Goal: Transaction & Acquisition: Register for event/course

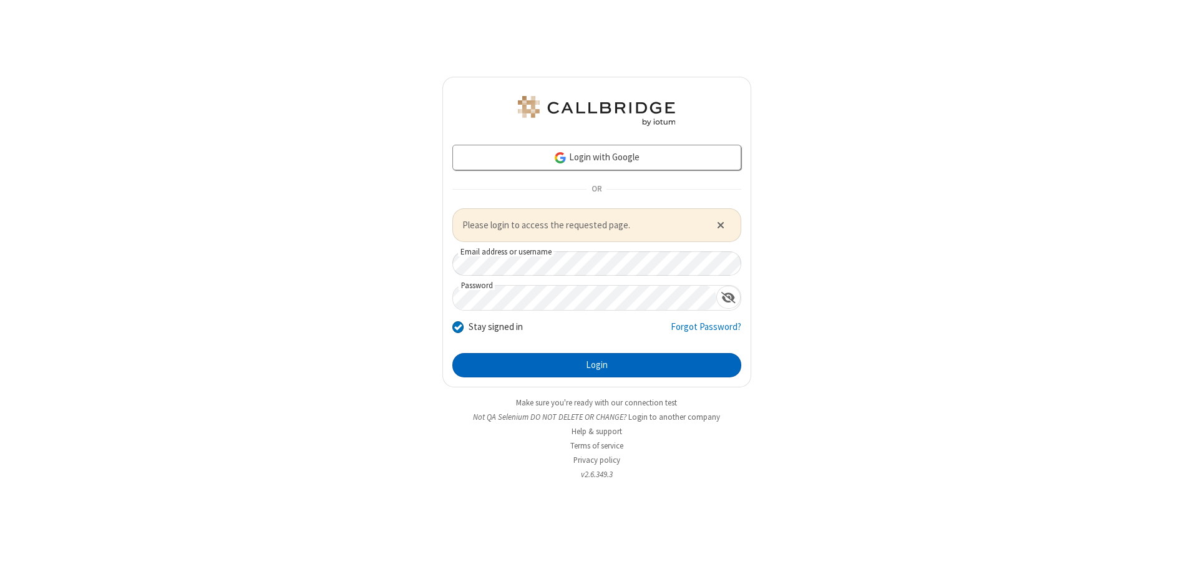
click at [597, 365] on button "Login" at bounding box center [596, 365] width 289 height 25
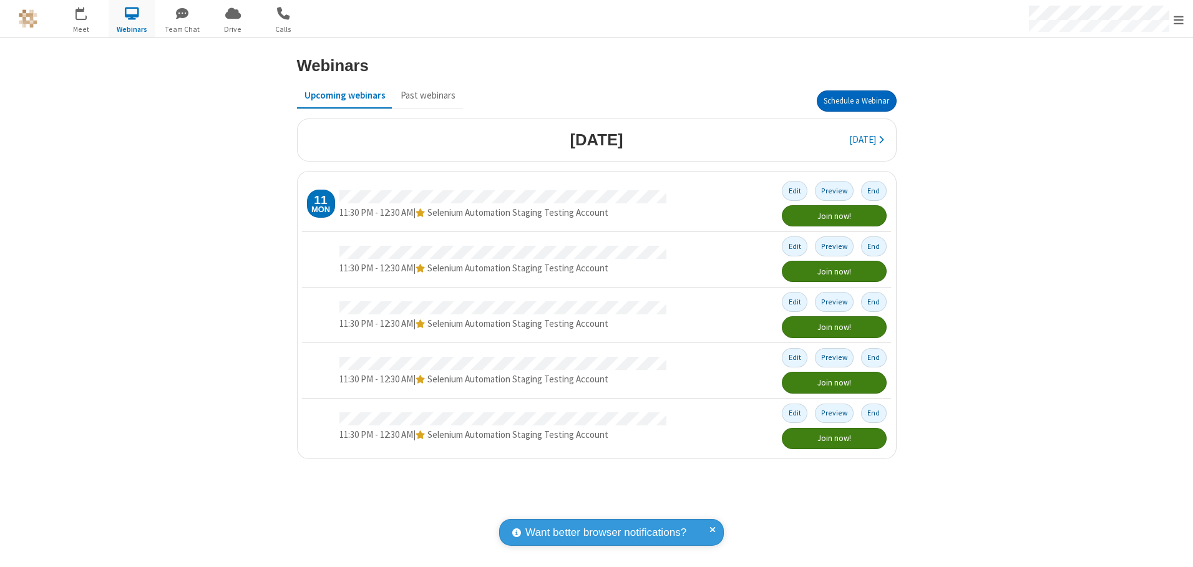
click at [856, 101] on button "Schedule a Webinar" at bounding box center [857, 100] width 80 height 21
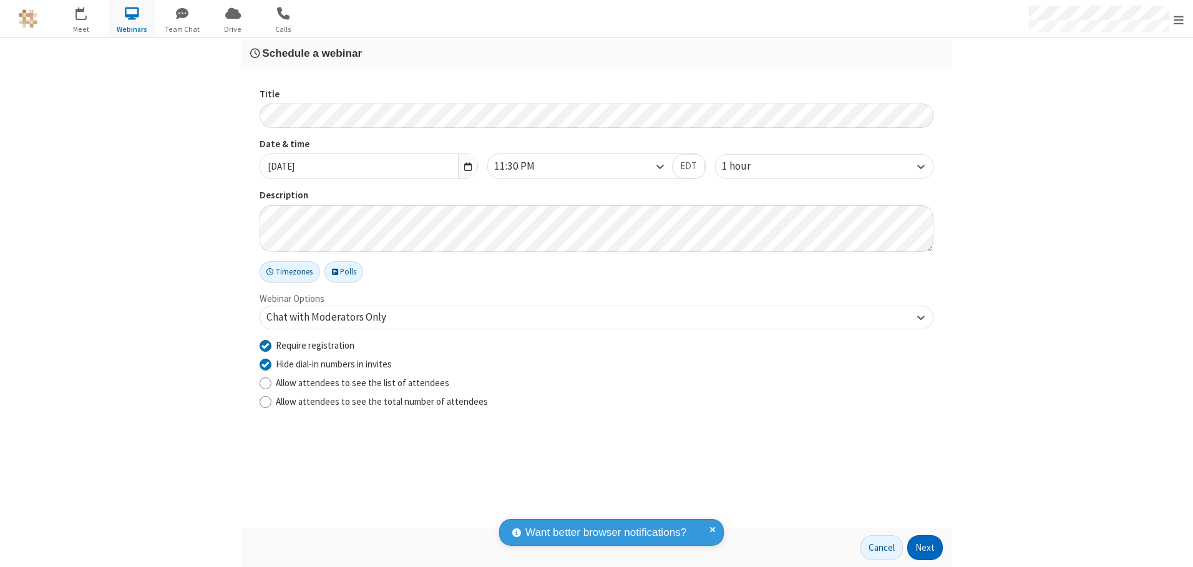
click at [925, 548] on button "Next" at bounding box center [925, 547] width 36 height 25
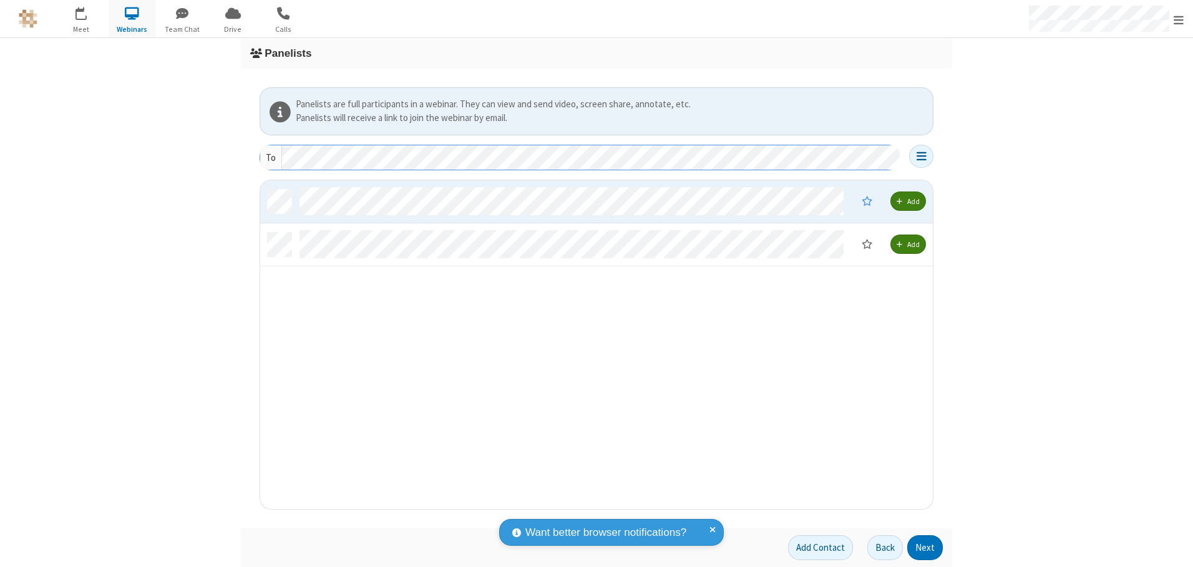
scroll to position [319, 663]
click at [925, 548] on button "Next" at bounding box center [925, 547] width 36 height 25
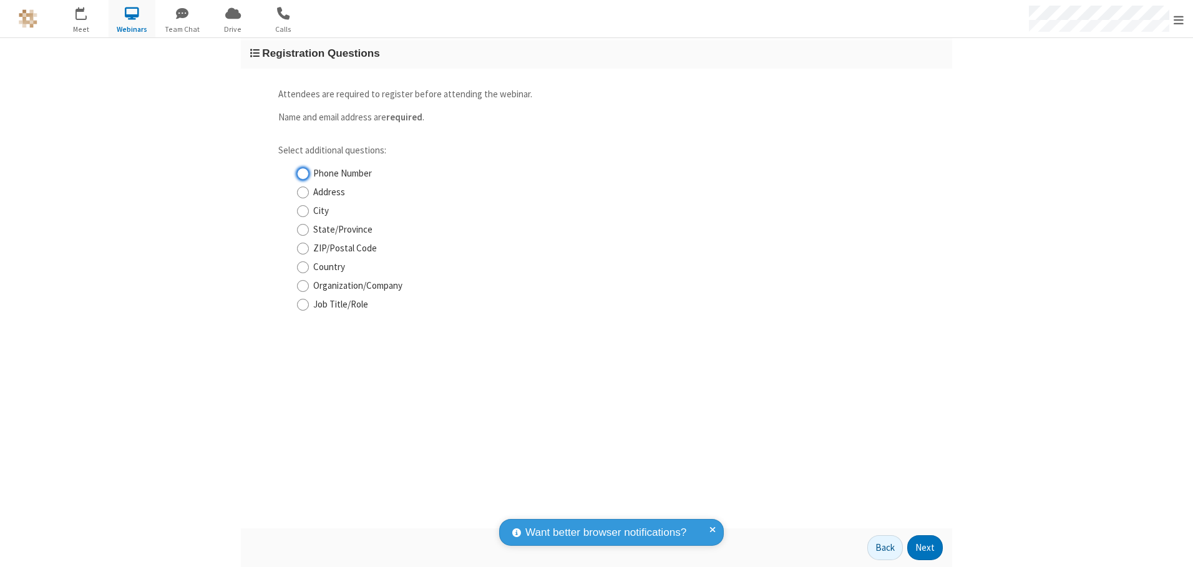
click at [303, 173] on input "Phone Number" at bounding box center [303, 173] width 12 height 13
checkbox input "true"
click at [925, 548] on button "Next" at bounding box center [925, 547] width 36 height 25
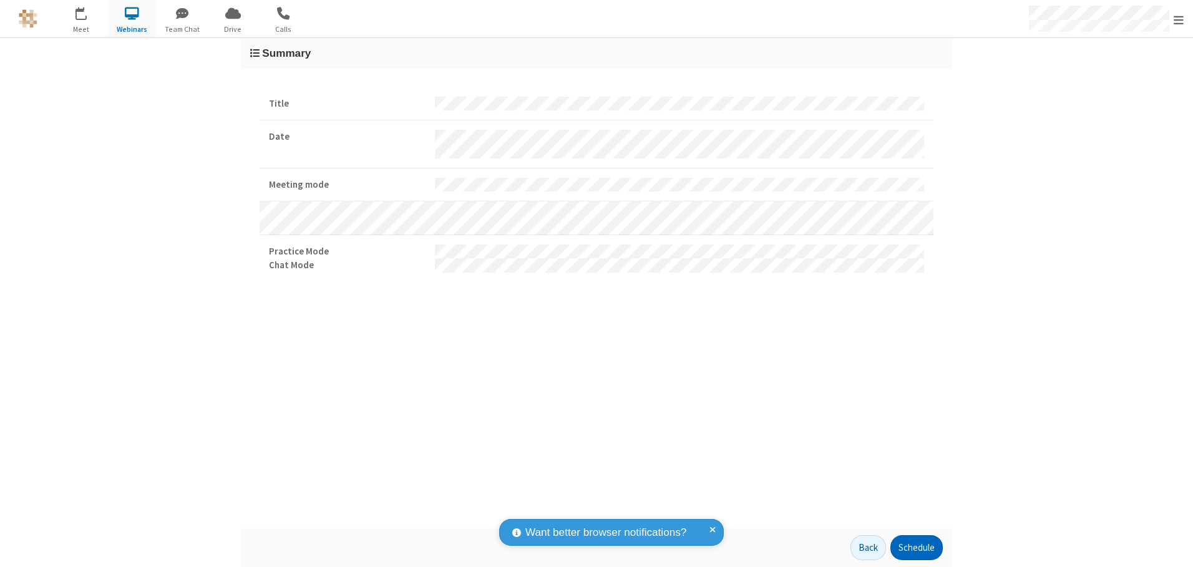
click at [916, 548] on button "Schedule" at bounding box center [916, 547] width 52 height 25
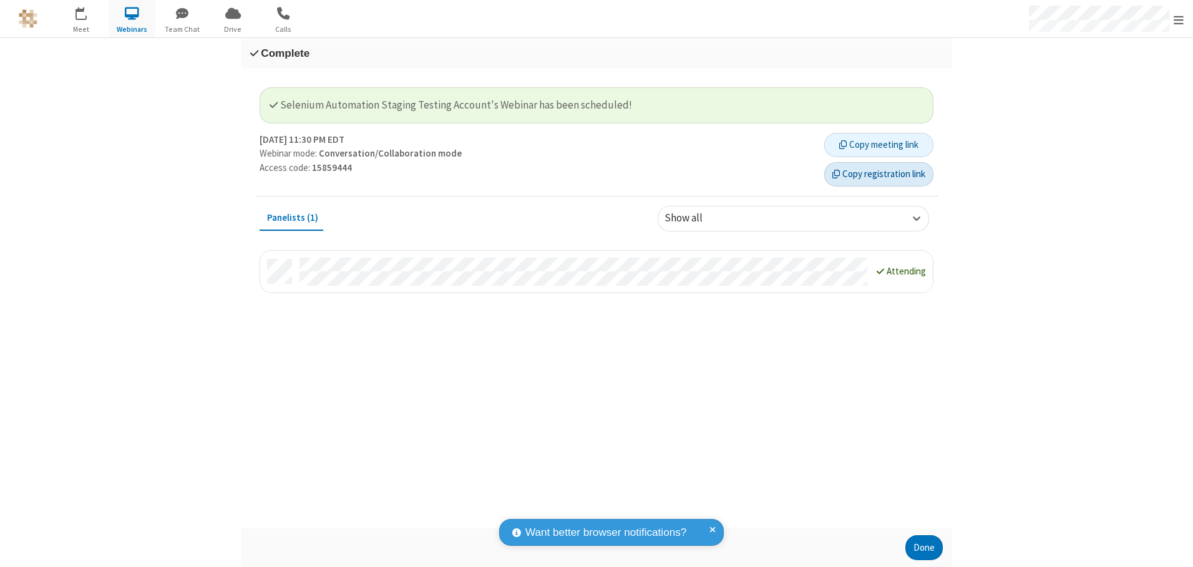
click at [879, 174] on button "Copy registration link" at bounding box center [878, 174] width 109 height 25
click at [924, 548] on button "Done" at bounding box center [923, 547] width 37 height 25
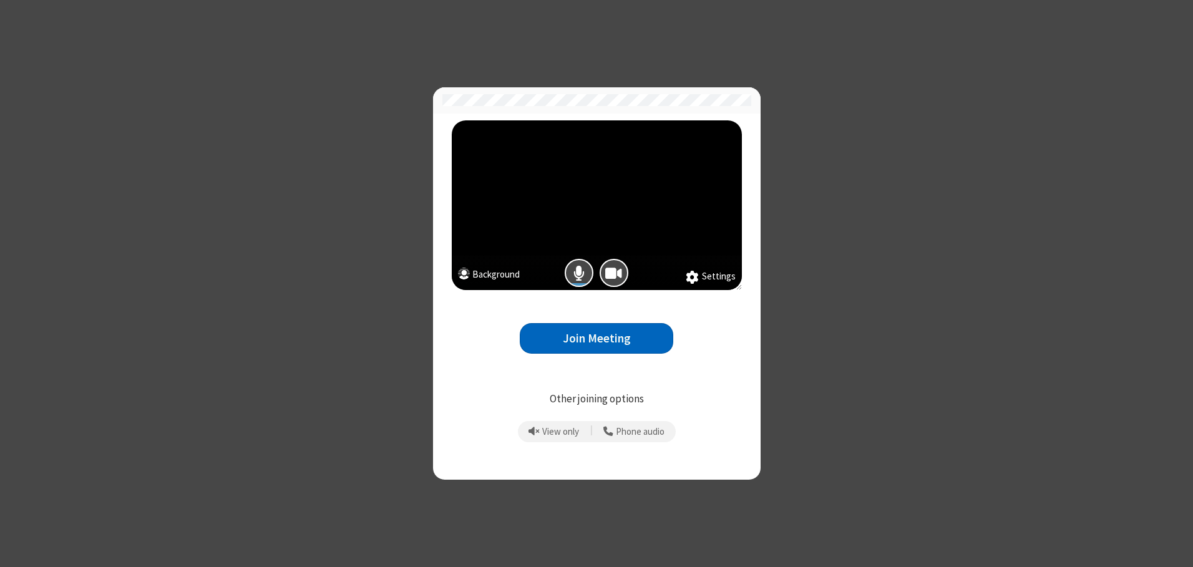
click at [597, 338] on button "Join Meeting" at bounding box center [597, 338] width 154 height 31
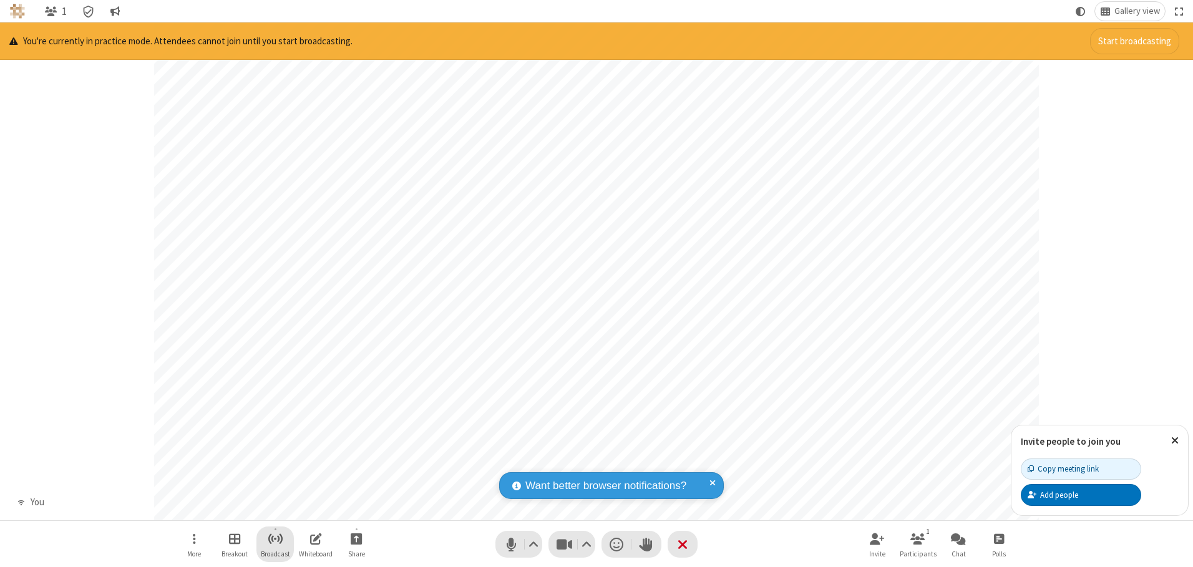
click at [275, 539] on span "Start broadcast" at bounding box center [276, 539] width 16 height 16
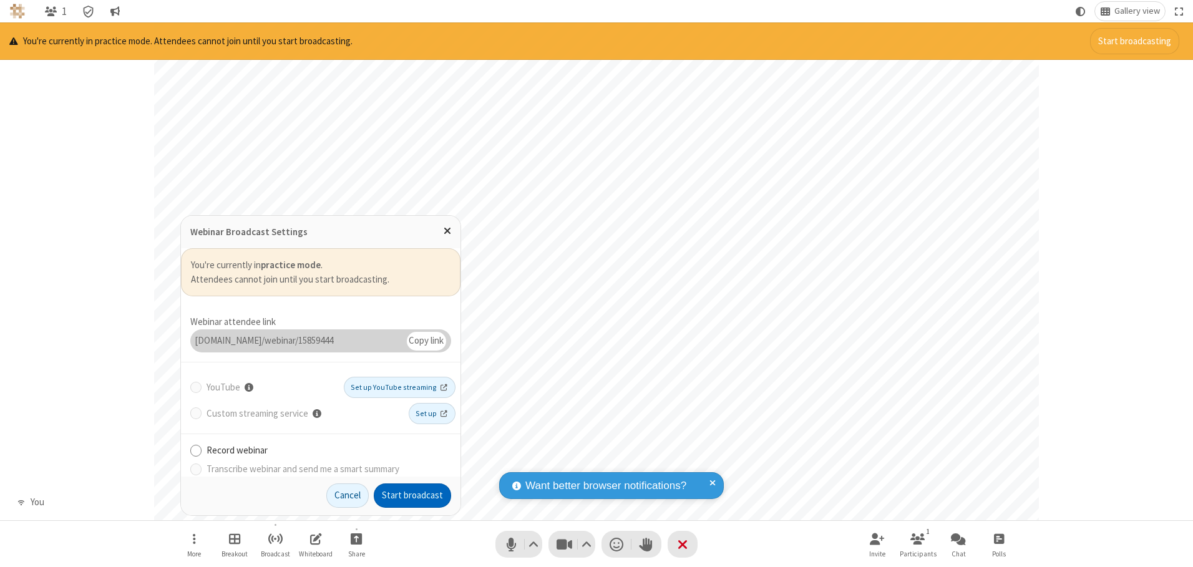
click at [412, 495] on button "Start broadcast" at bounding box center [412, 496] width 77 height 25
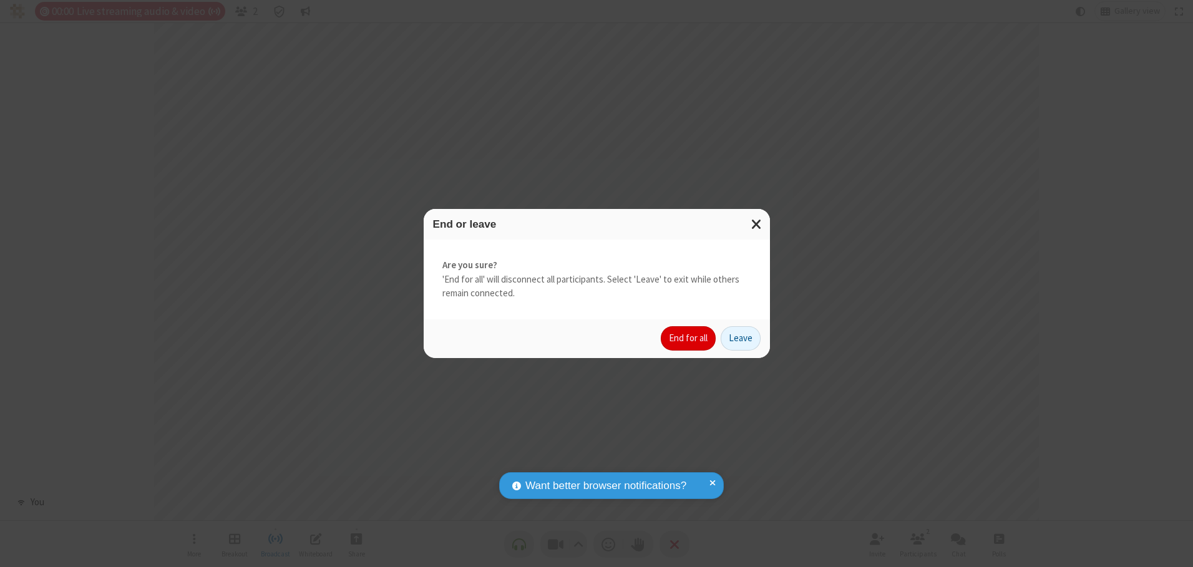
click at [689, 338] on button "End for all" at bounding box center [688, 338] width 55 height 25
